Goal: Find specific page/section

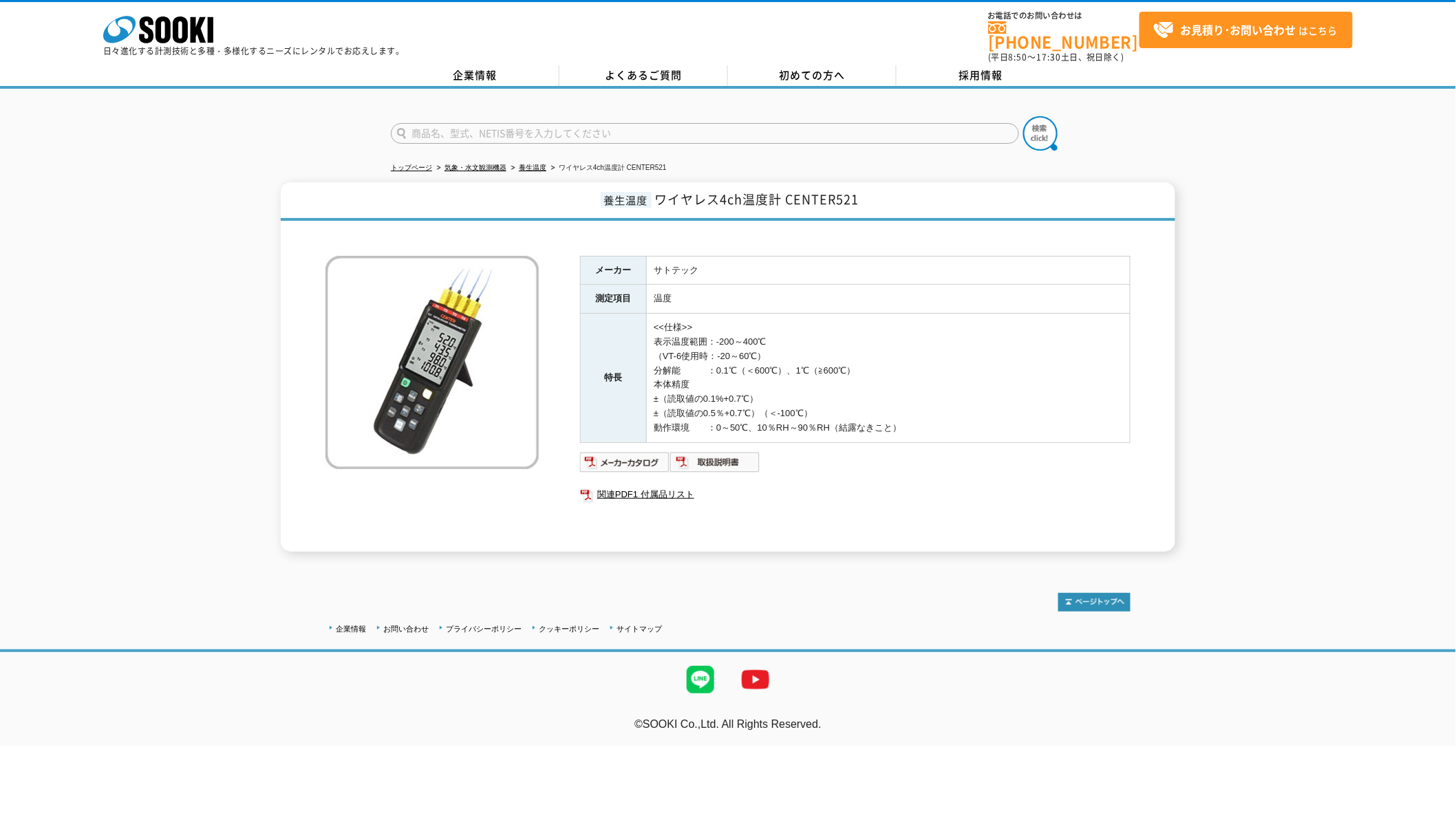
click at [509, 123] on input "text" at bounding box center [705, 133] width 628 height 21
type input "SD-CON"
click at [1023, 116] on button at bounding box center [1040, 133] width 35 height 35
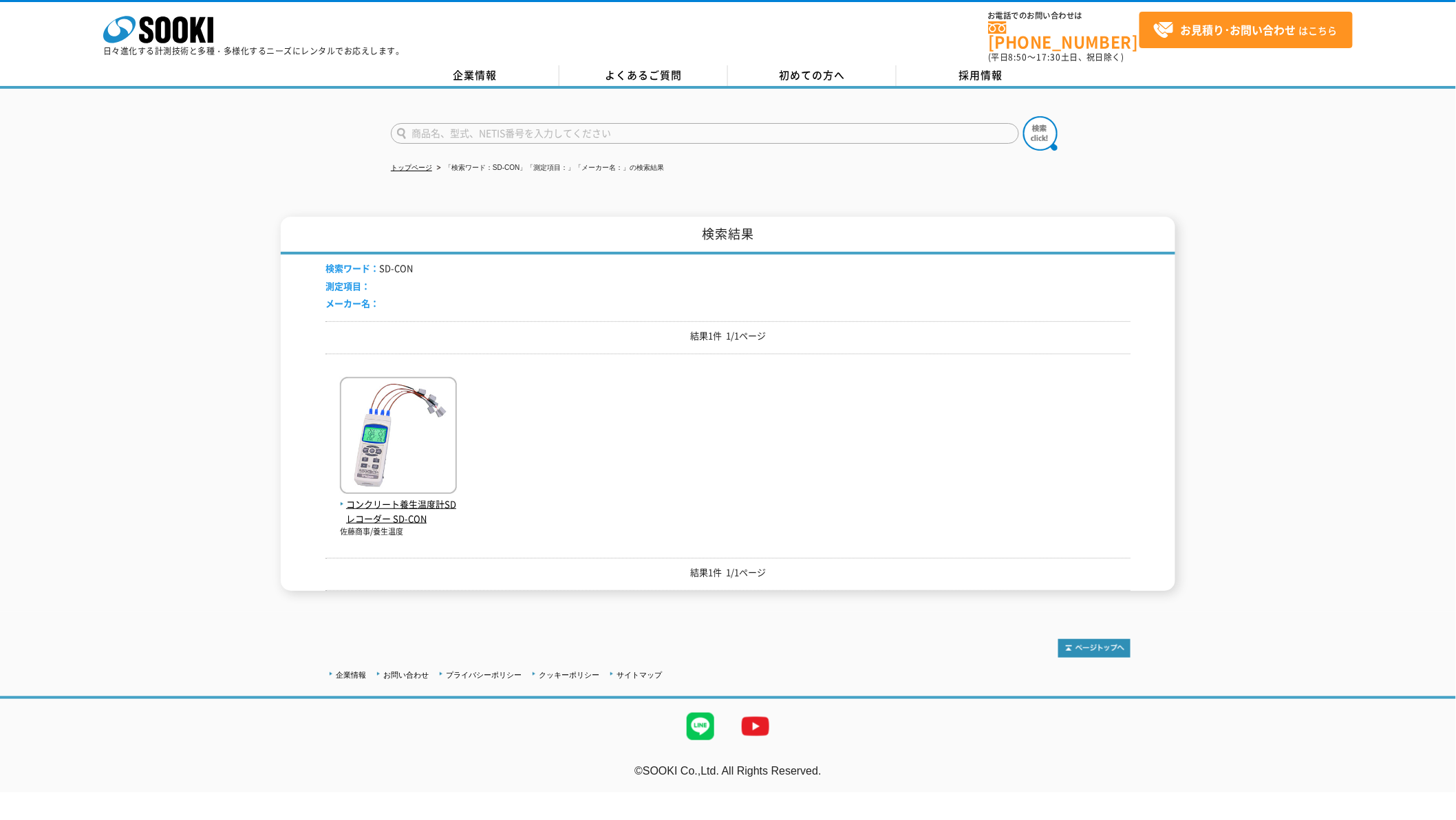
click at [396, 425] on img at bounding box center [398, 437] width 117 height 120
